Goal: Information Seeking & Learning: Compare options

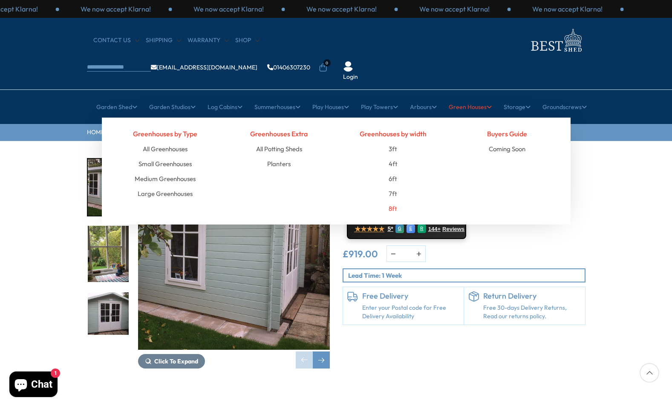
click at [394, 201] on link "8ft" at bounding box center [393, 208] width 9 height 15
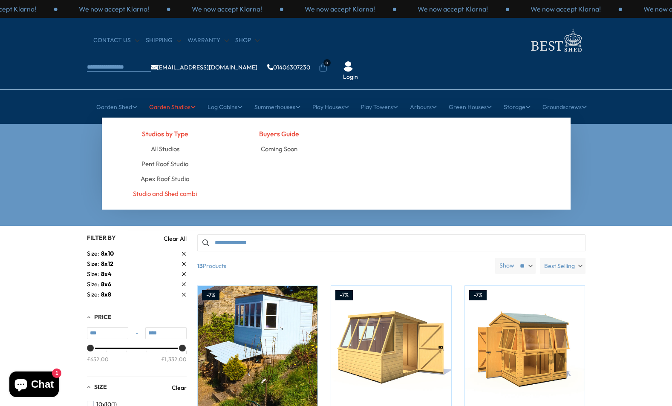
click at [185, 186] on link "Studio and Shed combi" at bounding box center [165, 193] width 64 height 15
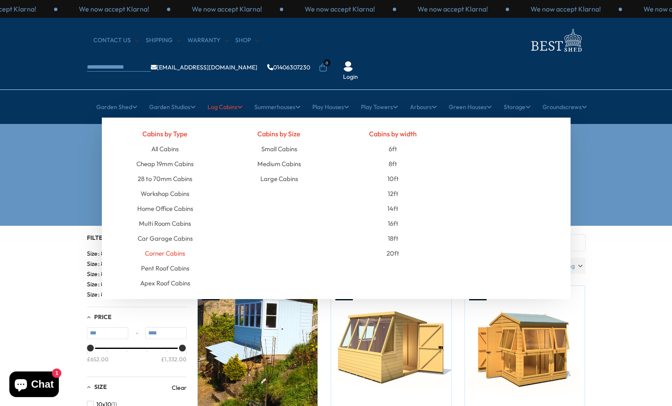
click at [179, 246] on link "Corner Cabins" at bounding box center [165, 253] width 40 height 15
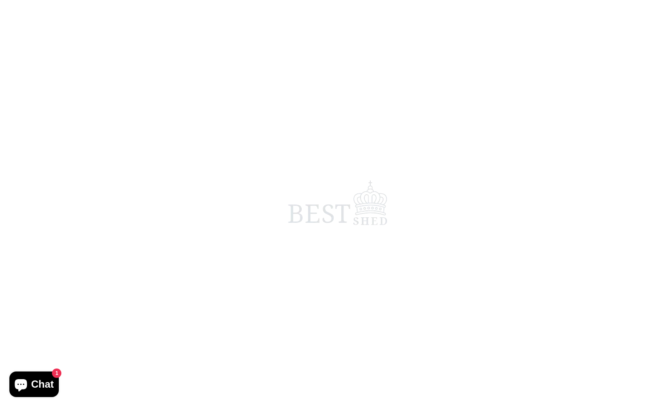
click at [185, 167] on span at bounding box center [336, 203] width 672 height 406
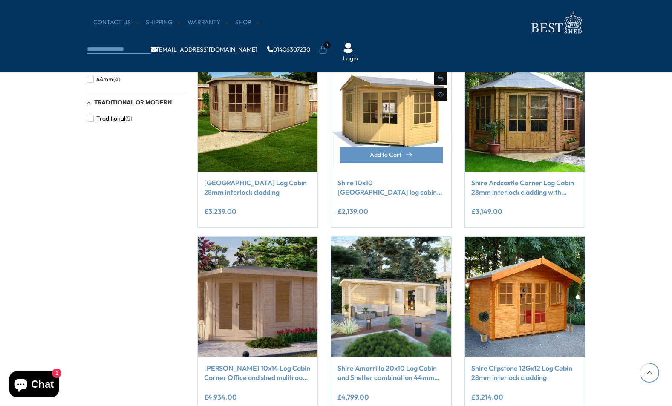
scroll to position [625, 0]
